Goal: Task Accomplishment & Management: Manage account settings

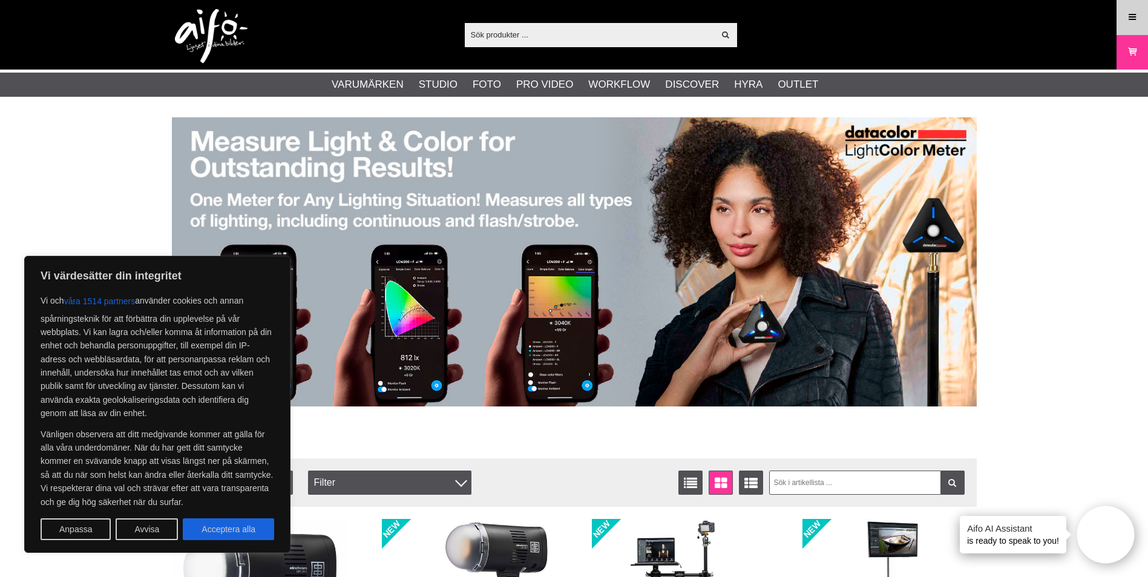
click at [1126, 21] on link "Meny" at bounding box center [1132, 17] width 30 height 28
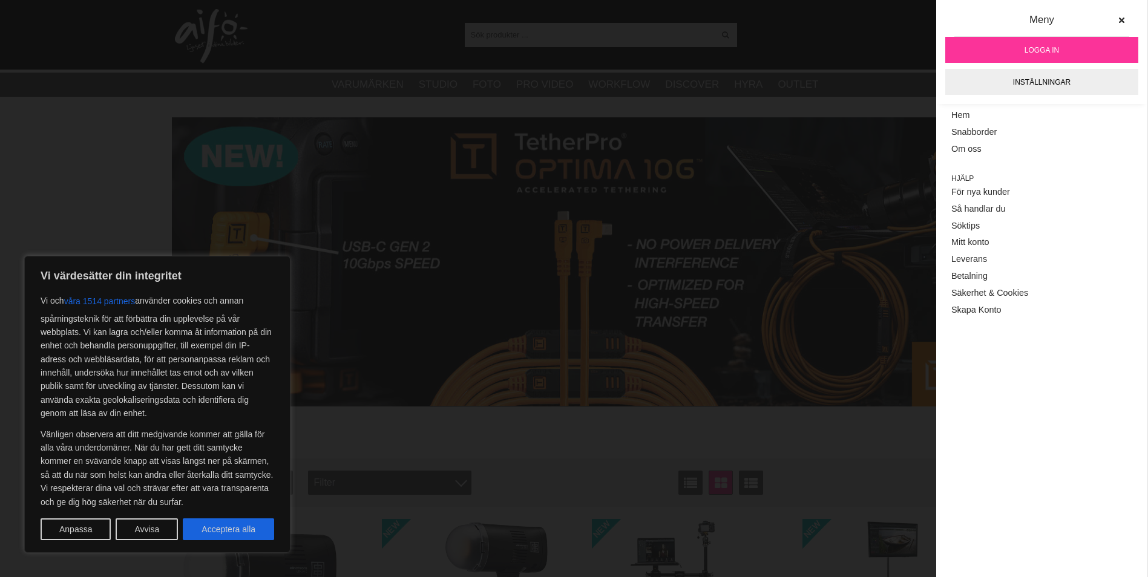
click at [1037, 50] on span "Logga in" at bounding box center [1042, 50] width 34 height 11
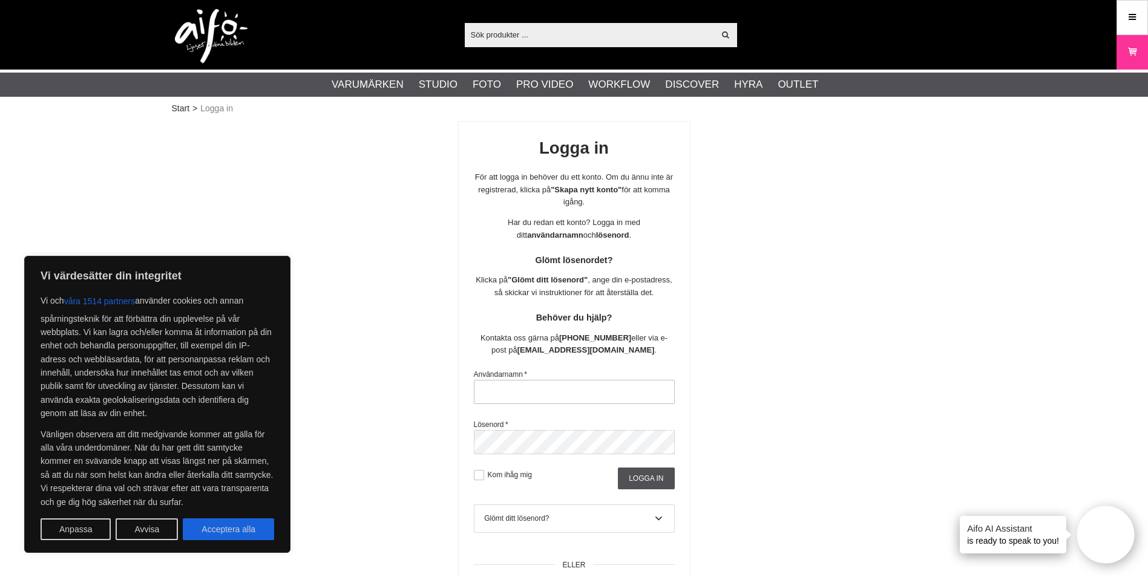
click at [536, 402] on input "text" at bounding box center [574, 392] width 201 height 24
type input "romandie@profot.ch"
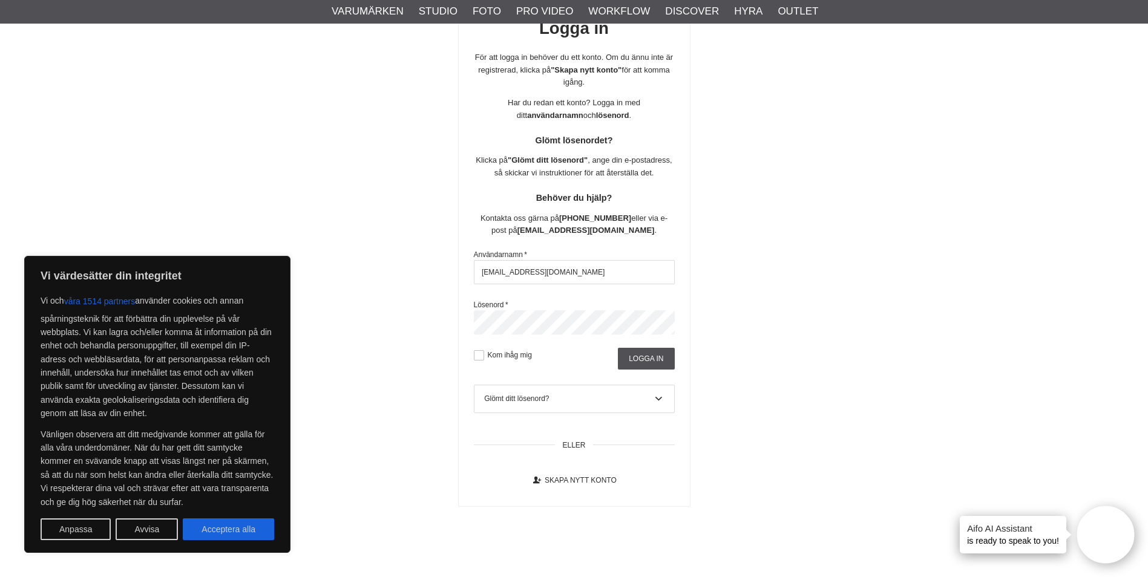
scroll to position [121, 0]
click at [642, 369] on input "Logga in" at bounding box center [646, 358] width 56 height 22
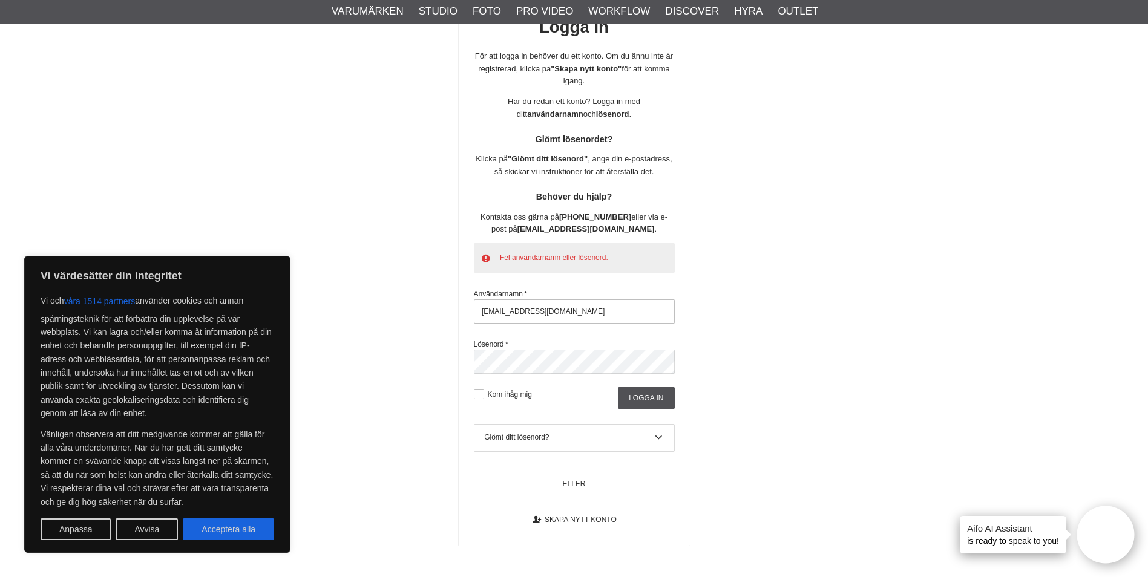
click at [558, 319] on input "romandie@profot.ch" at bounding box center [574, 312] width 201 height 24
